Goal: Navigation & Orientation: Find specific page/section

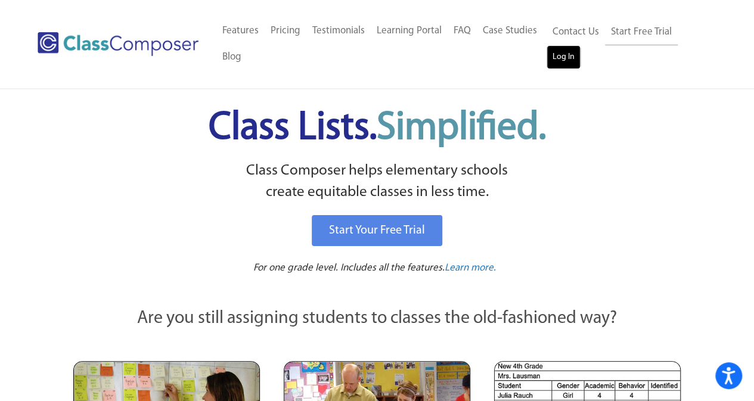
click at [566, 57] on link "Log In" at bounding box center [564, 57] width 34 height 24
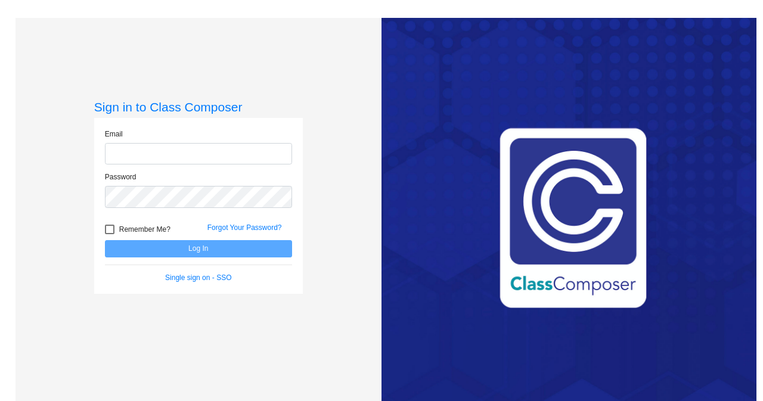
type input "[EMAIL_ADDRESS][DOMAIN_NAME]"
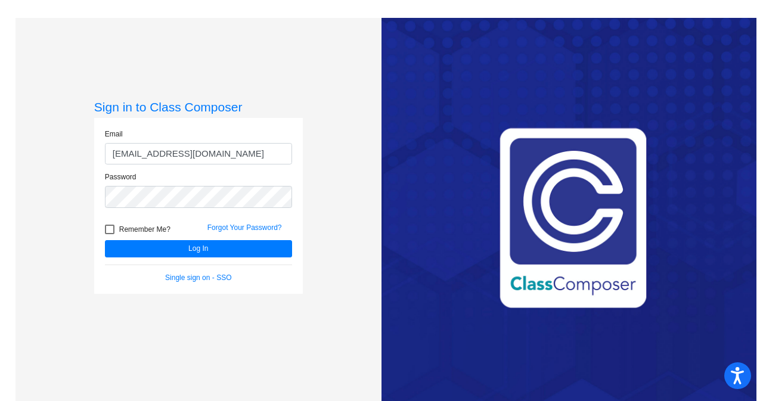
click at [566, 57] on div "Love Class Composer? Share it with a friend! If you're happy with Class Compose…" at bounding box center [569, 218] width 375 height 401
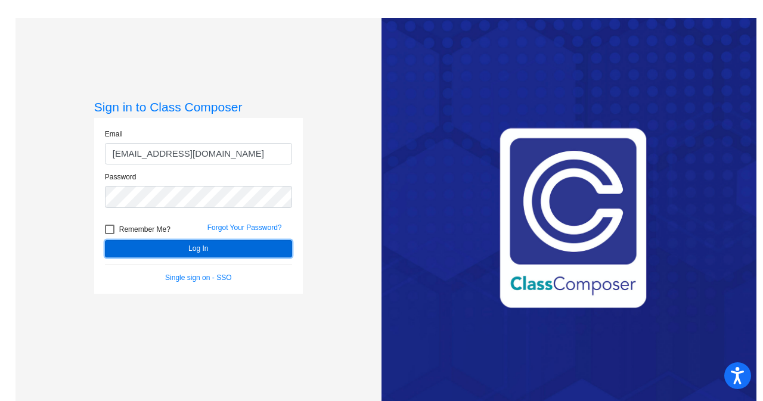
click at [192, 250] on button "Log In" at bounding box center [198, 248] width 187 height 17
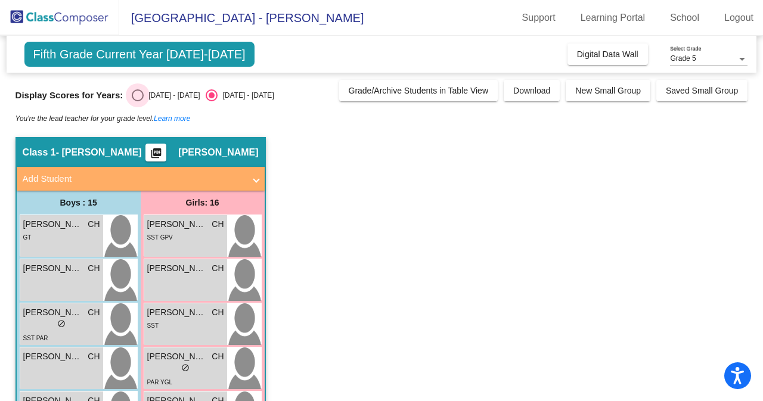
click at [139, 96] on div "Select an option" at bounding box center [138, 95] width 12 height 12
click at [138, 101] on input "[DATE] - [DATE]" at bounding box center [137, 101] width 1 height 1
radio input "true"
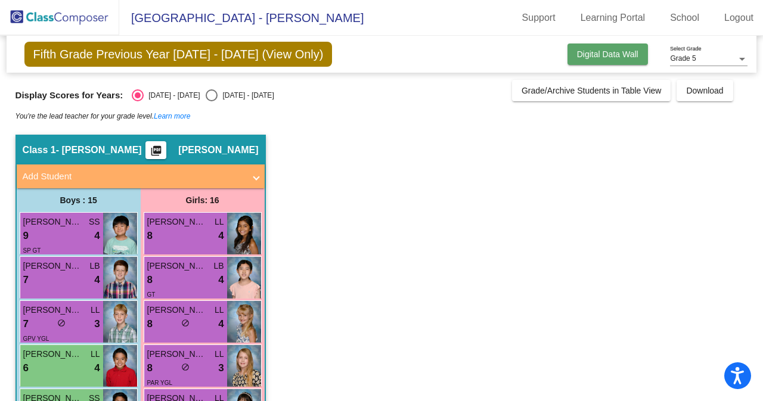
click at [596, 53] on span "Digital Data Wall" at bounding box center [607, 54] width 61 height 10
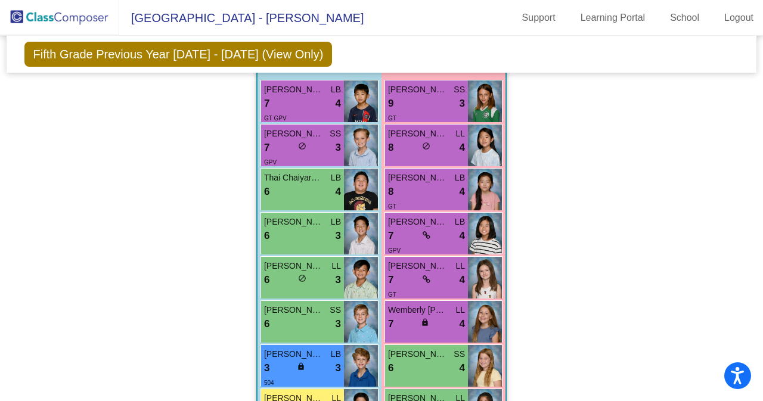
scroll to position [1118, 0]
